Goal: Information Seeking & Learning: Learn about a topic

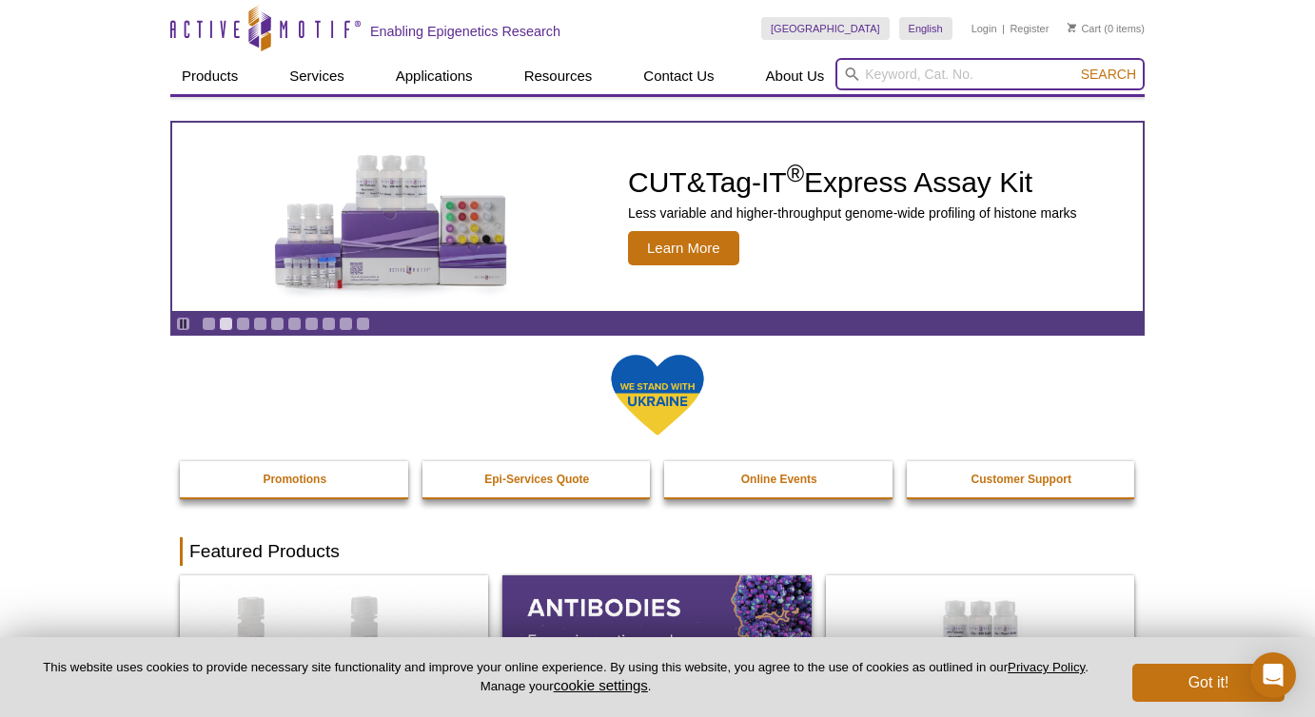
click at [919, 88] on input "search" at bounding box center [989, 74] width 309 height 32
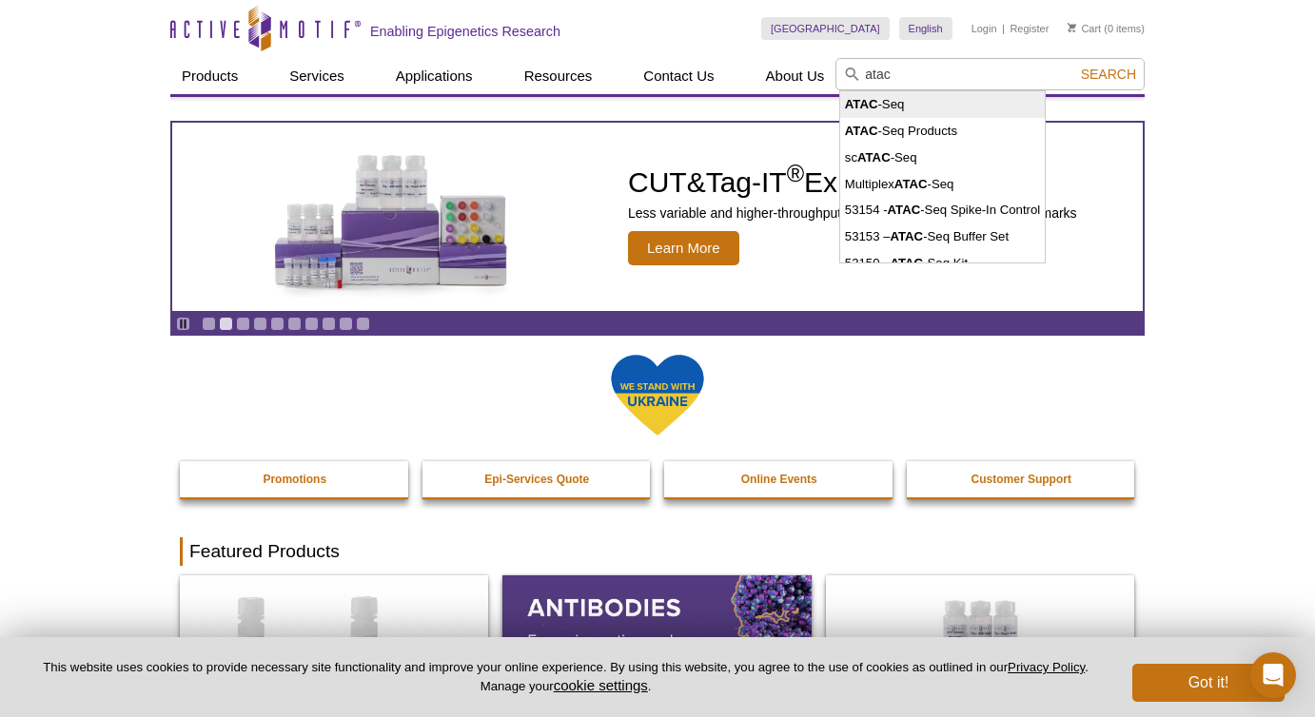
click at [902, 100] on li "ATAC -Seq" at bounding box center [942, 104] width 205 height 27
type input "ATAC-Seq"
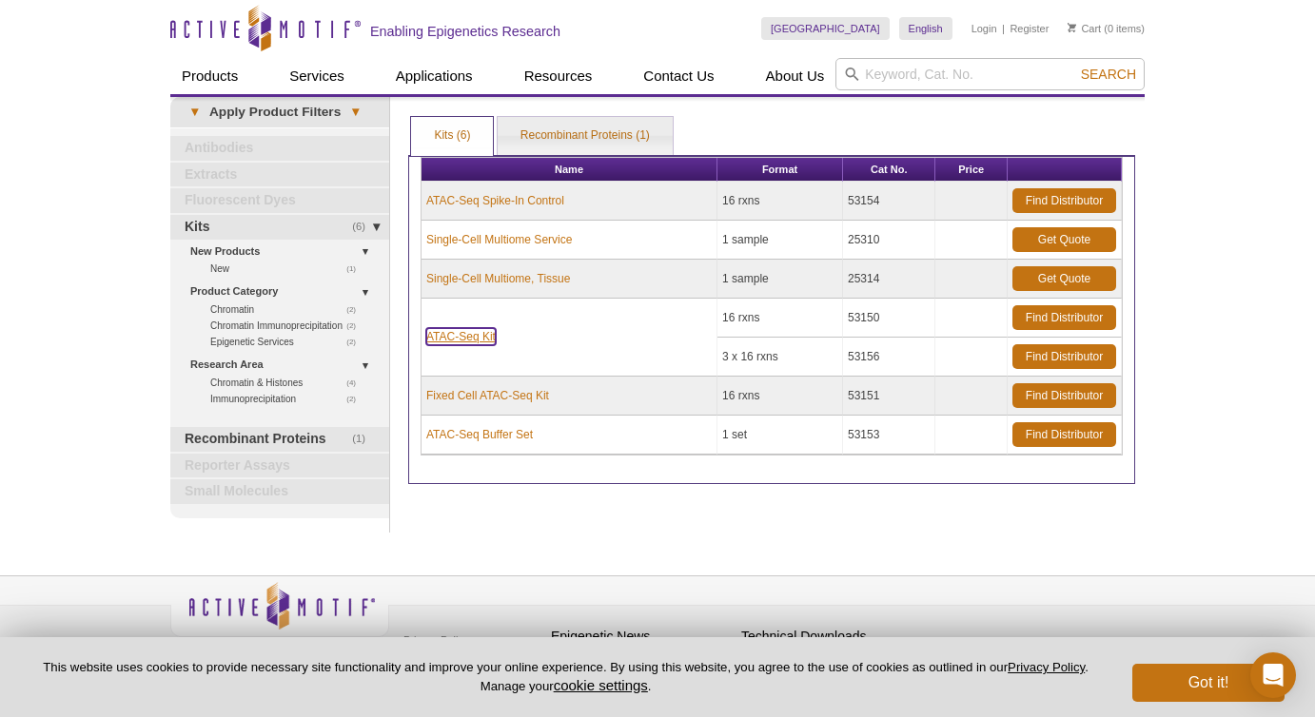
click at [487, 339] on link "ATAC-Seq Kit" at bounding box center [460, 336] width 69 height 17
click at [465, 341] on link "ATAC-Seq Kit" at bounding box center [460, 336] width 69 height 17
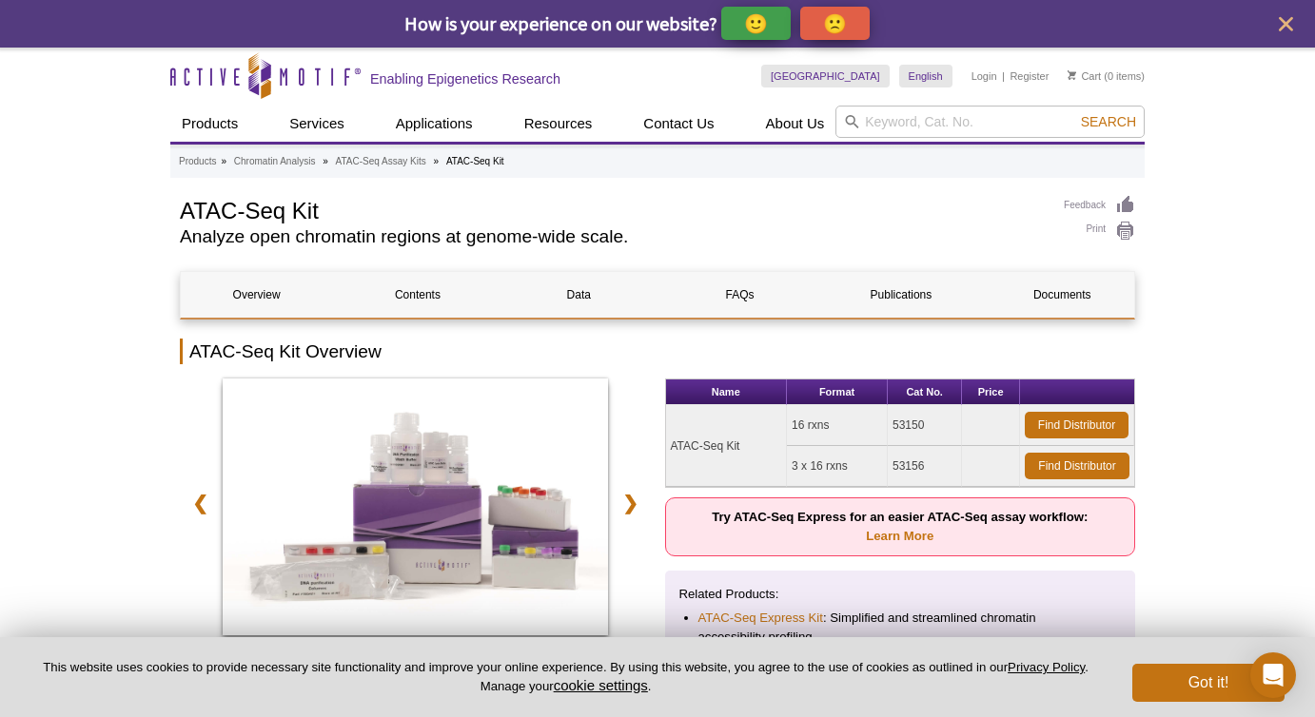
click at [929, 425] on td "53150" at bounding box center [924, 425] width 74 height 41
click at [918, 425] on td "53150" at bounding box center [924, 425] width 74 height 41
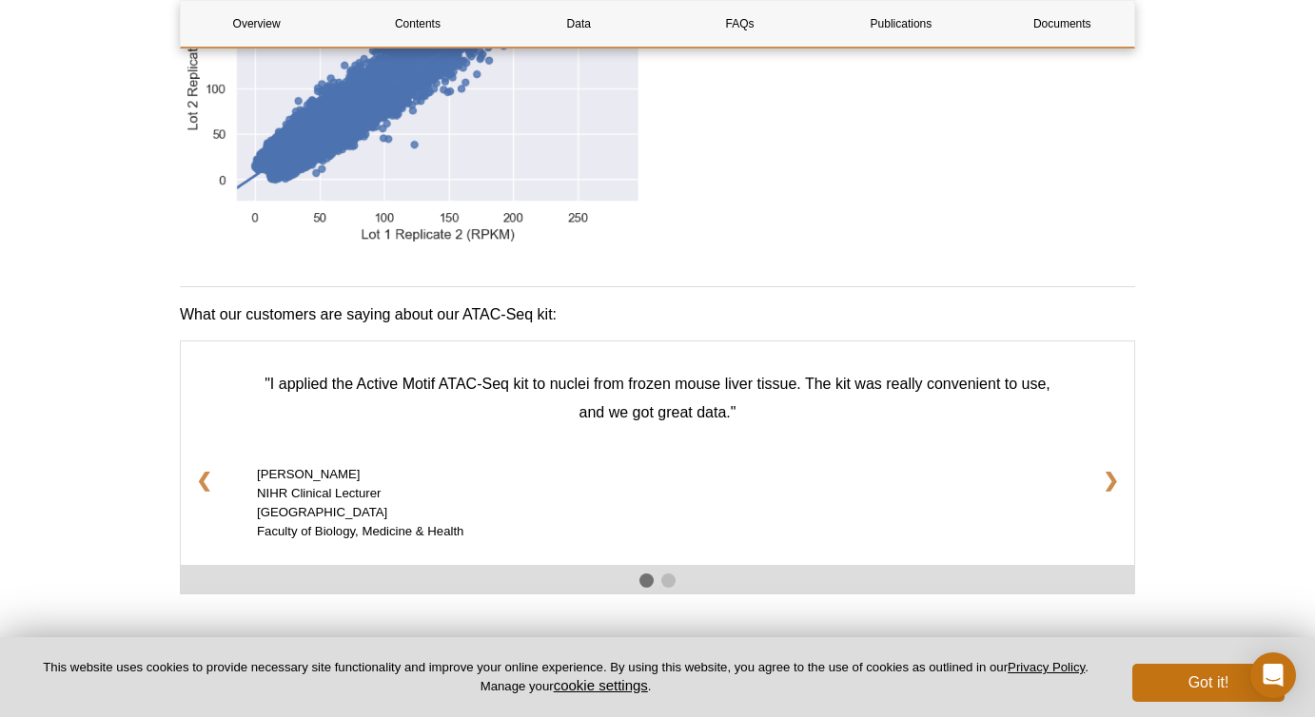
scroll to position [2817, 0]
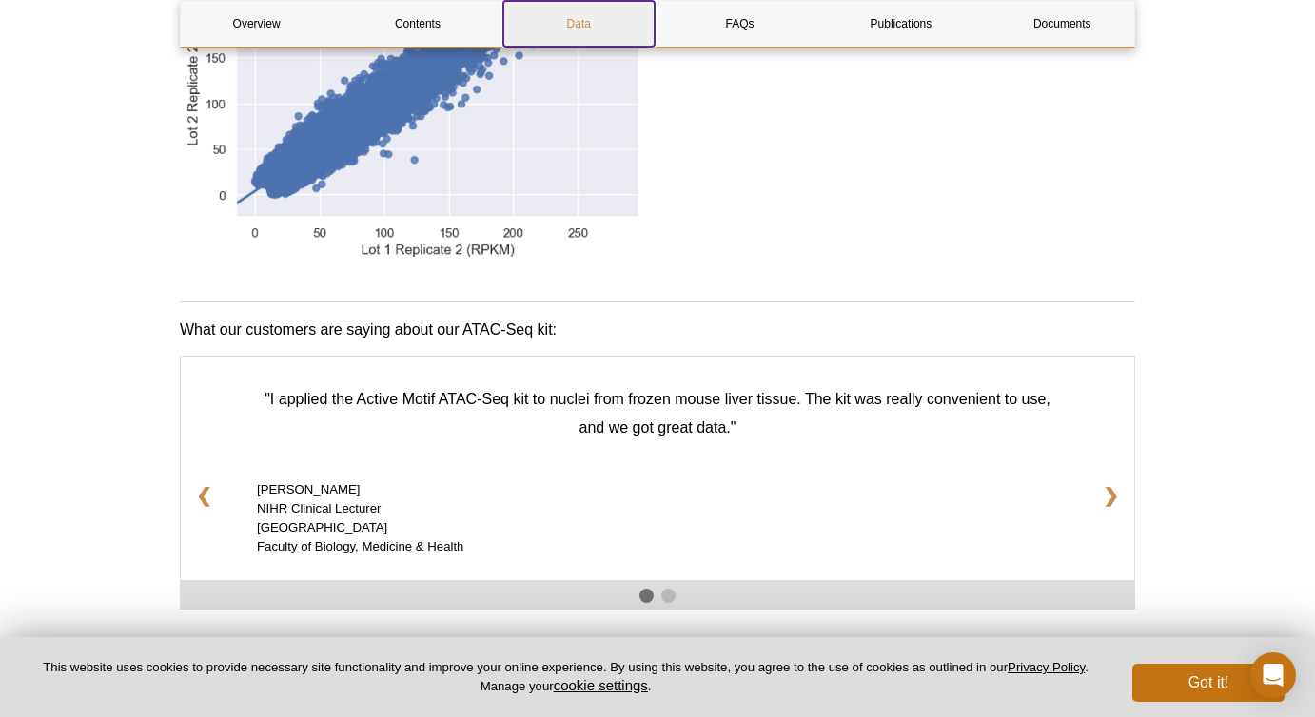
click at [617, 15] on link "Data" at bounding box center [578, 24] width 151 height 46
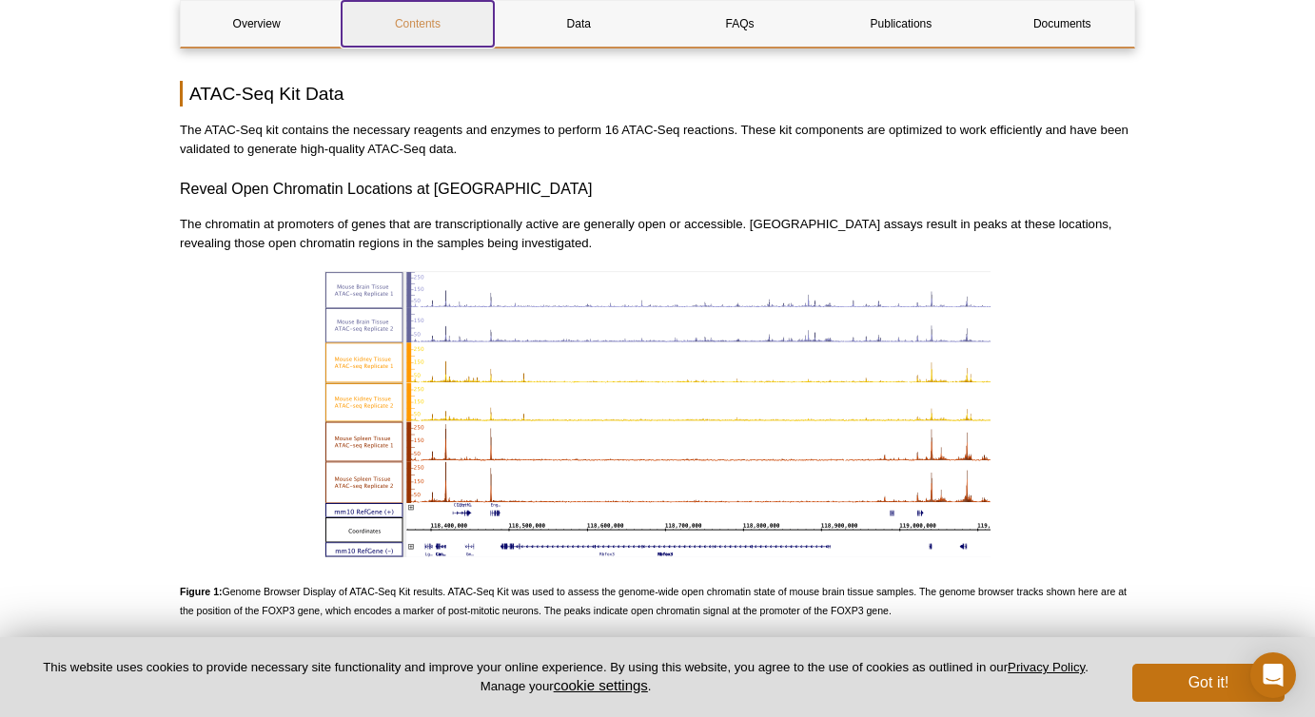
click at [447, 27] on link "Contents" at bounding box center [416, 24] width 151 height 46
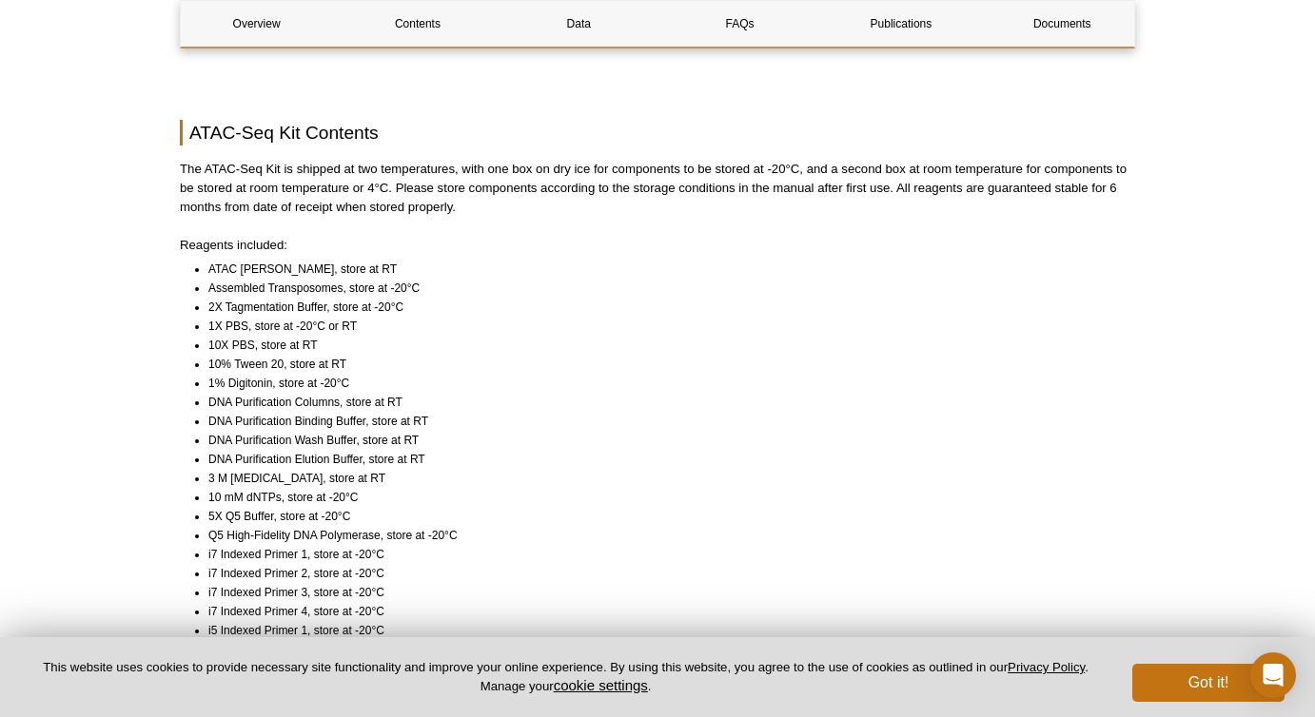
scroll to position [1229, 0]
